Goal: Navigation & Orientation: Find specific page/section

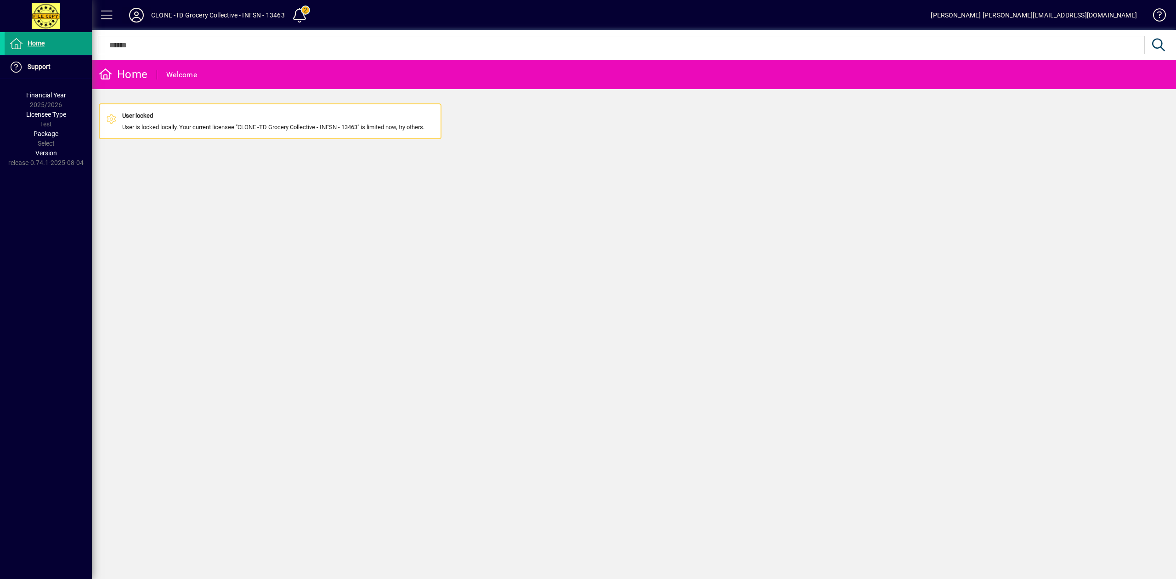
click at [139, 13] on icon at bounding box center [136, 15] width 18 height 15
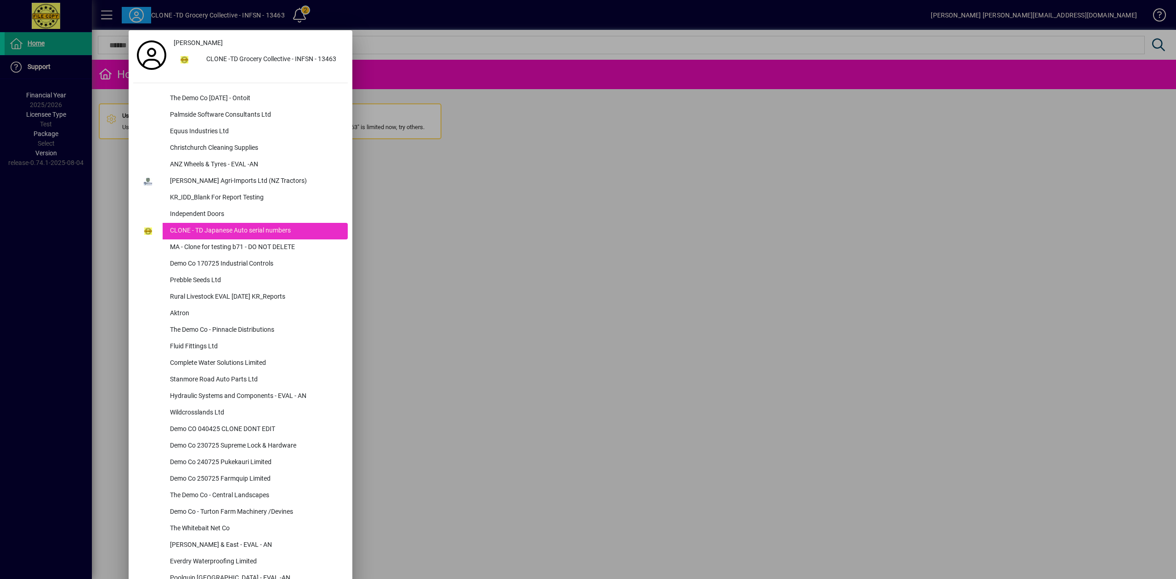
click at [437, 249] on div at bounding box center [588, 289] width 1176 height 579
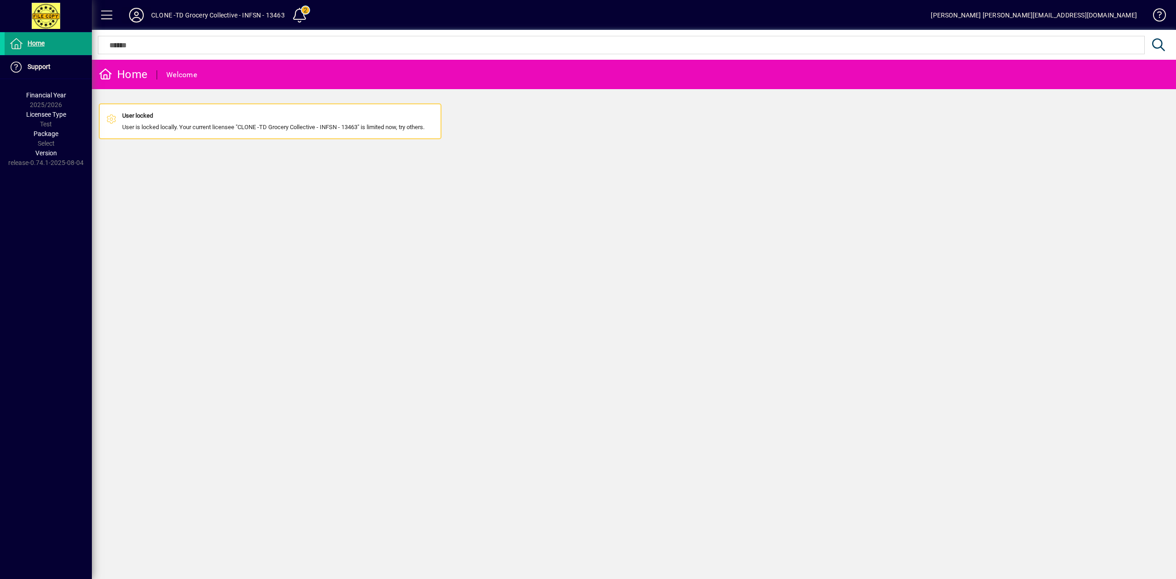
click at [139, 15] on icon at bounding box center [136, 15] width 18 height 15
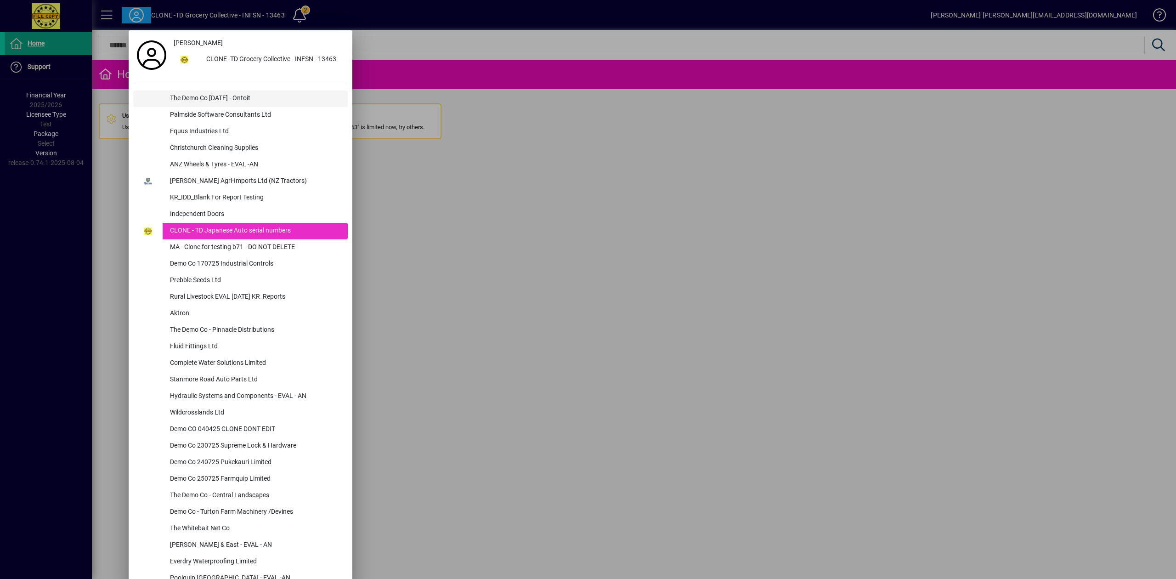
click at [192, 96] on div "The Demo Co [DATE] - Ontoit" at bounding box center [255, 98] width 185 height 17
